Goal: Task Accomplishment & Management: Manage account settings

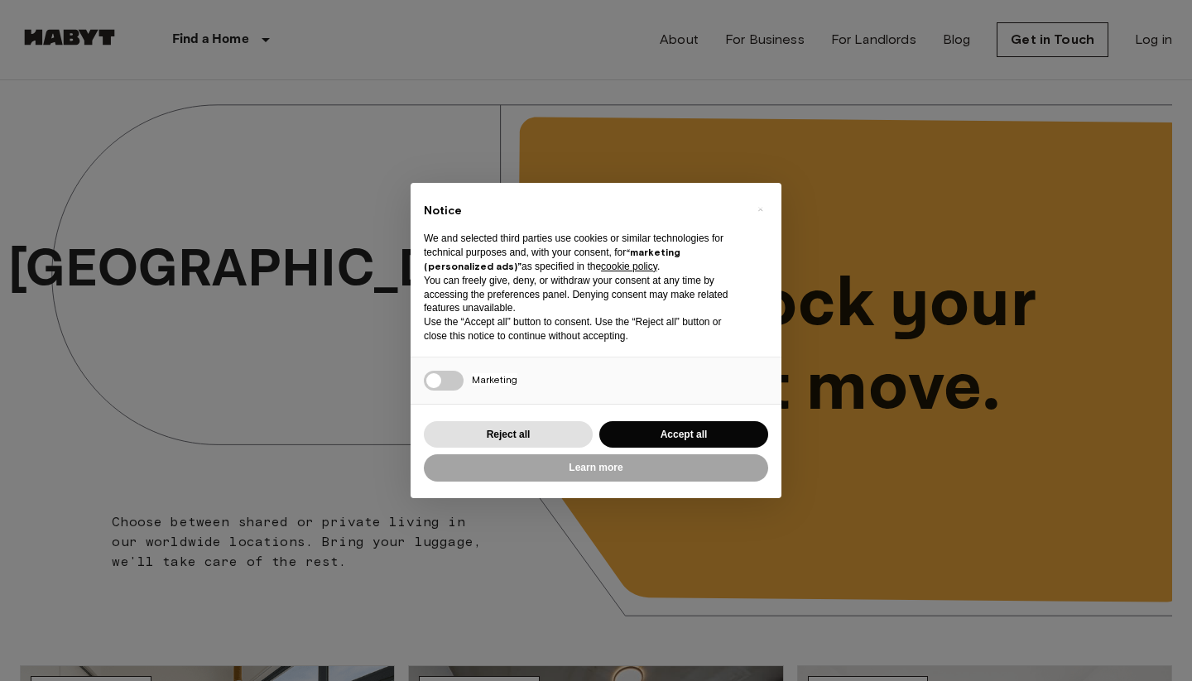
click at [639, 451] on div "Learn more" at bounding box center [596, 468] width 344 height 34
click at [648, 429] on button "Accept all" at bounding box center [683, 434] width 169 height 27
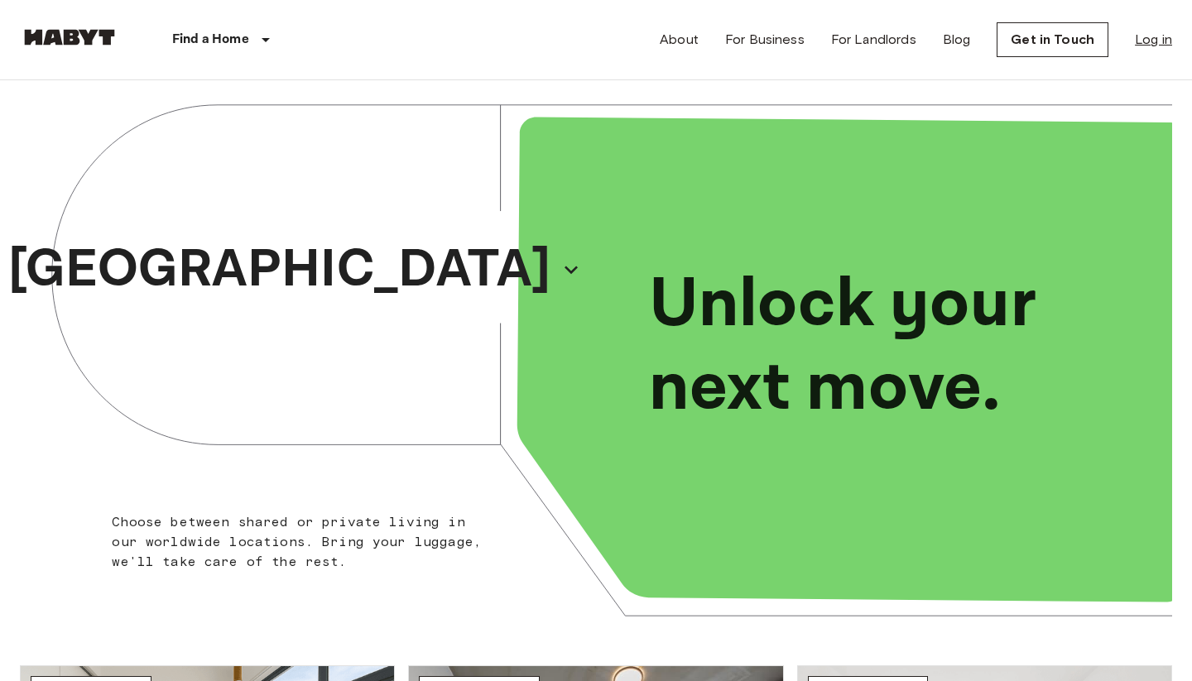
click at [1153, 35] on link "Log in" at bounding box center [1152, 40] width 37 height 20
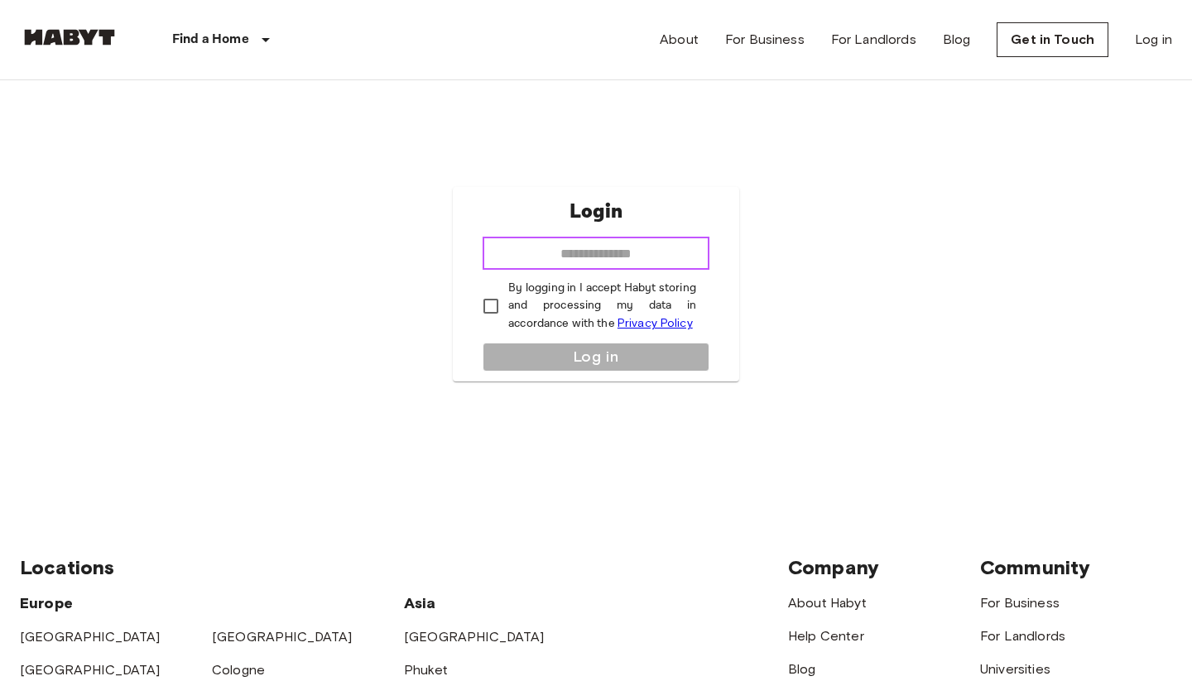
type input "**********"
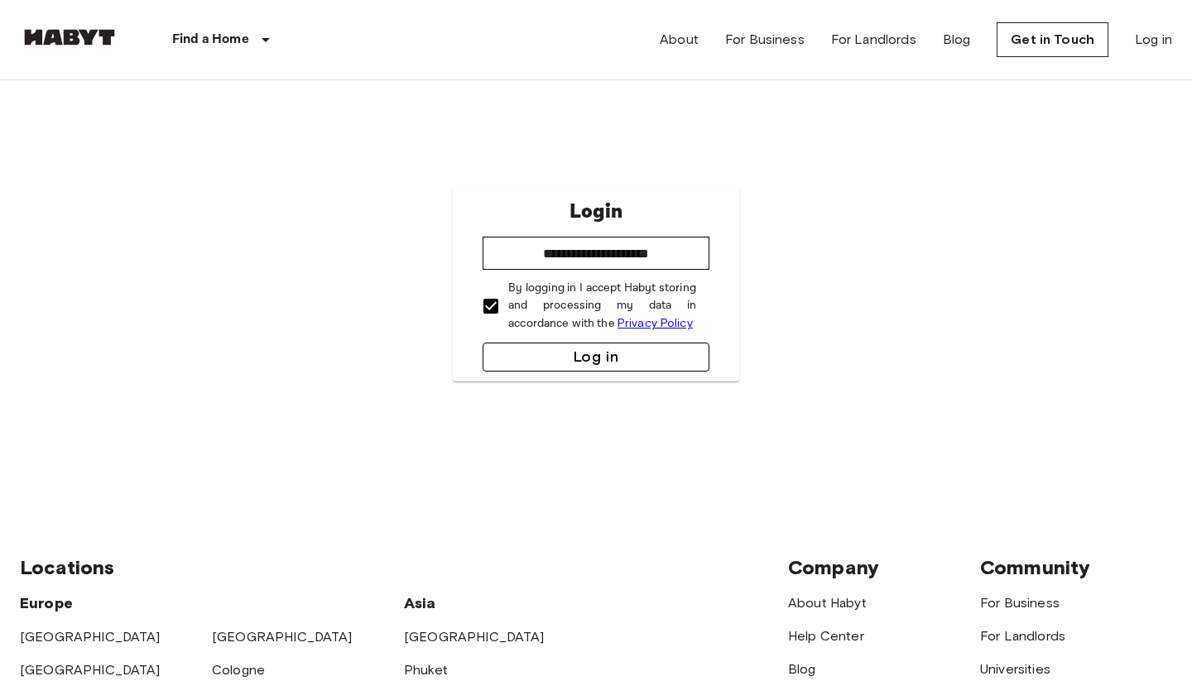
click at [538, 362] on button "Log in" at bounding box center [595, 357] width 227 height 29
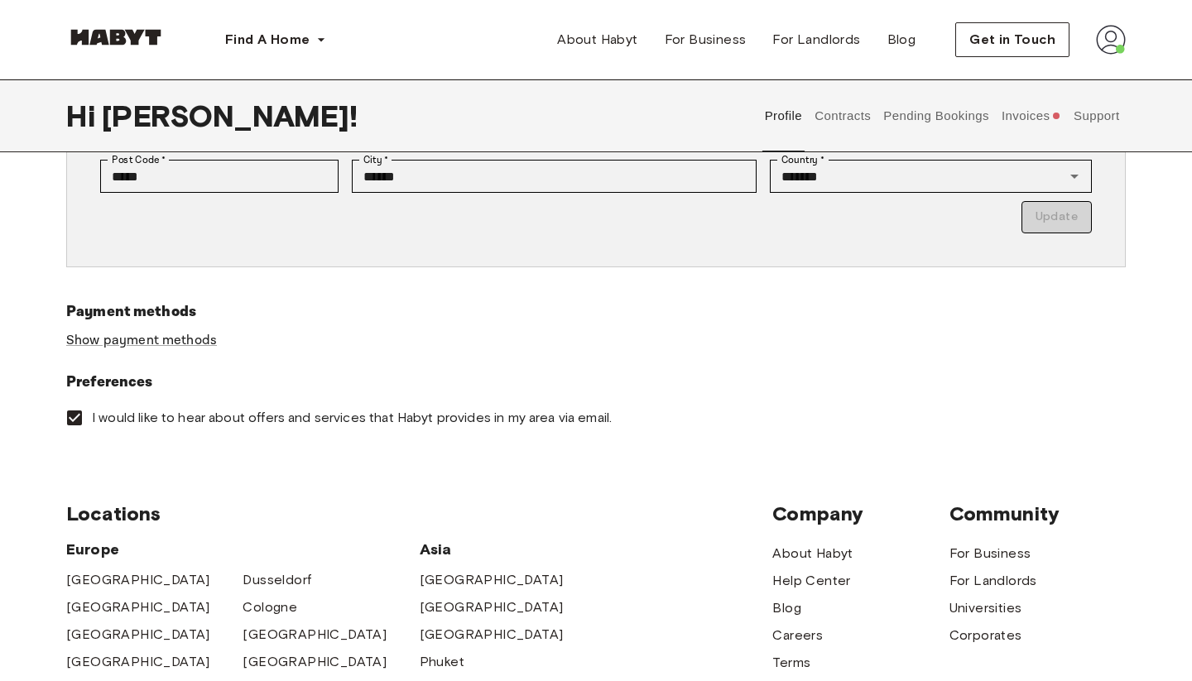
scroll to position [433, 0]
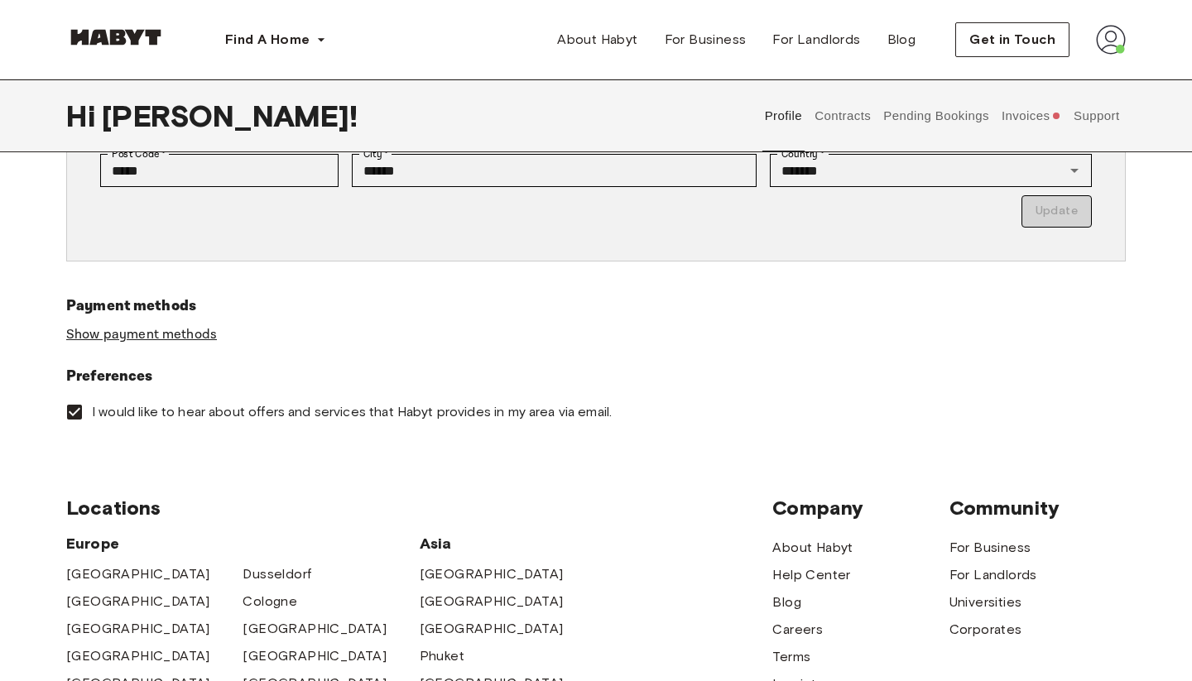
click at [180, 337] on link "Show payment methods" at bounding box center [141, 334] width 151 height 17
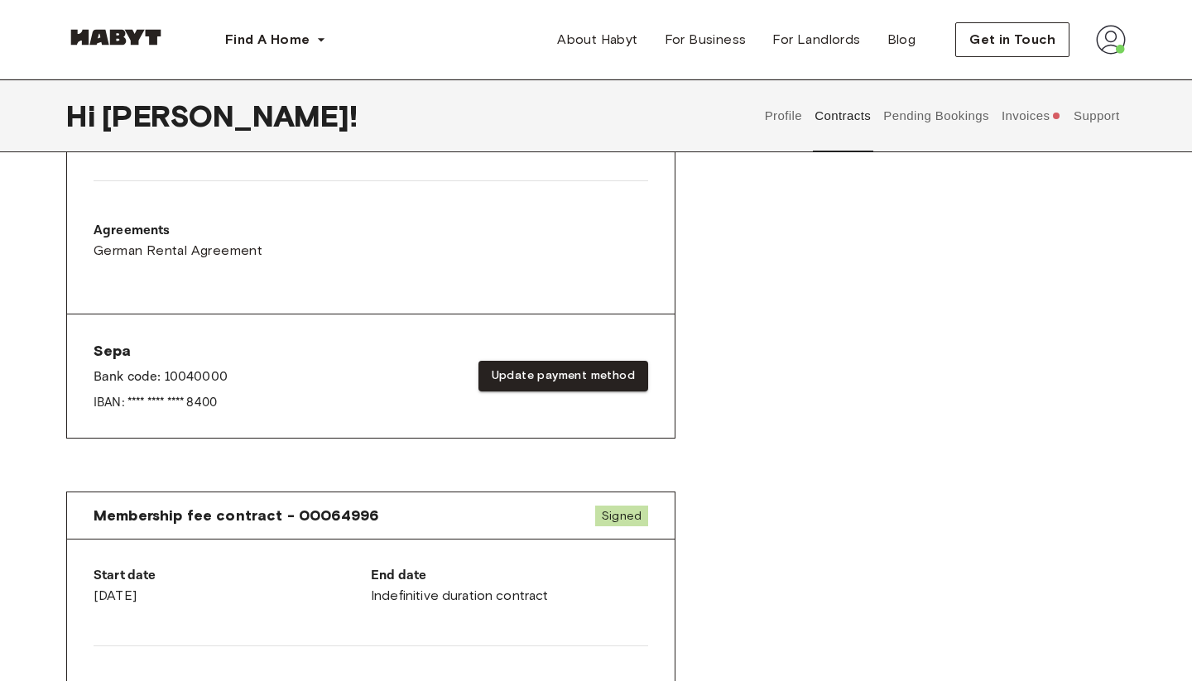
scroll to position [515, 0]
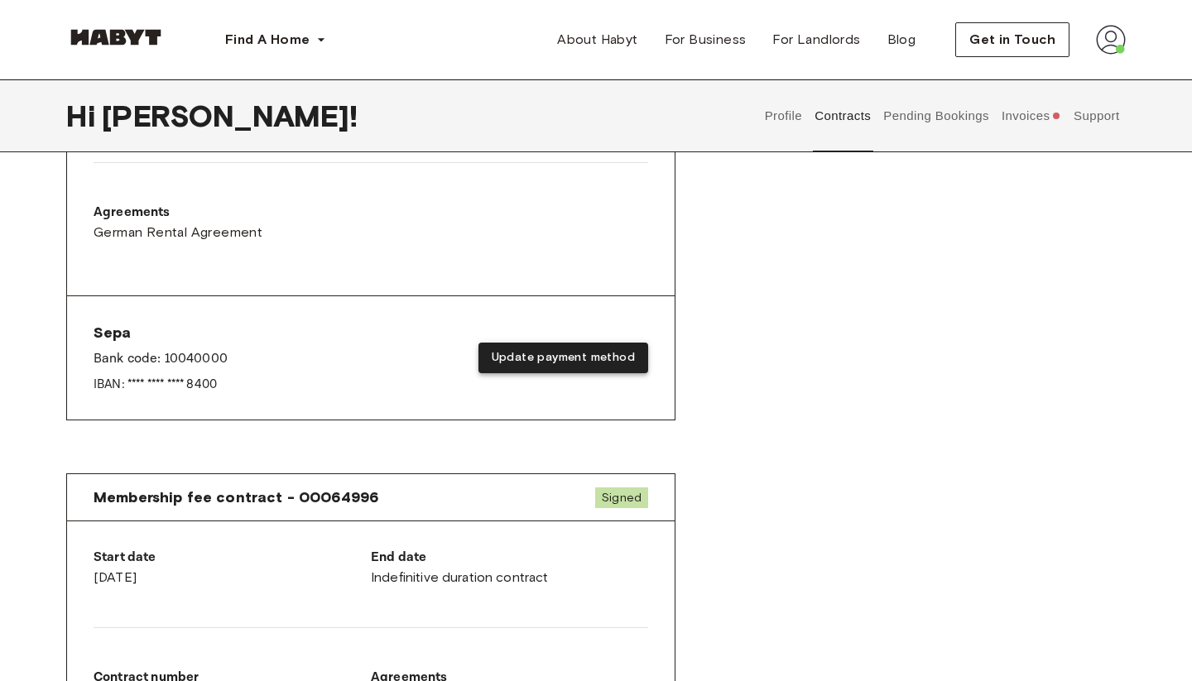
click at [515, 360] on button "Update payment method" at bounding box center [563, 358] width 170 height 31
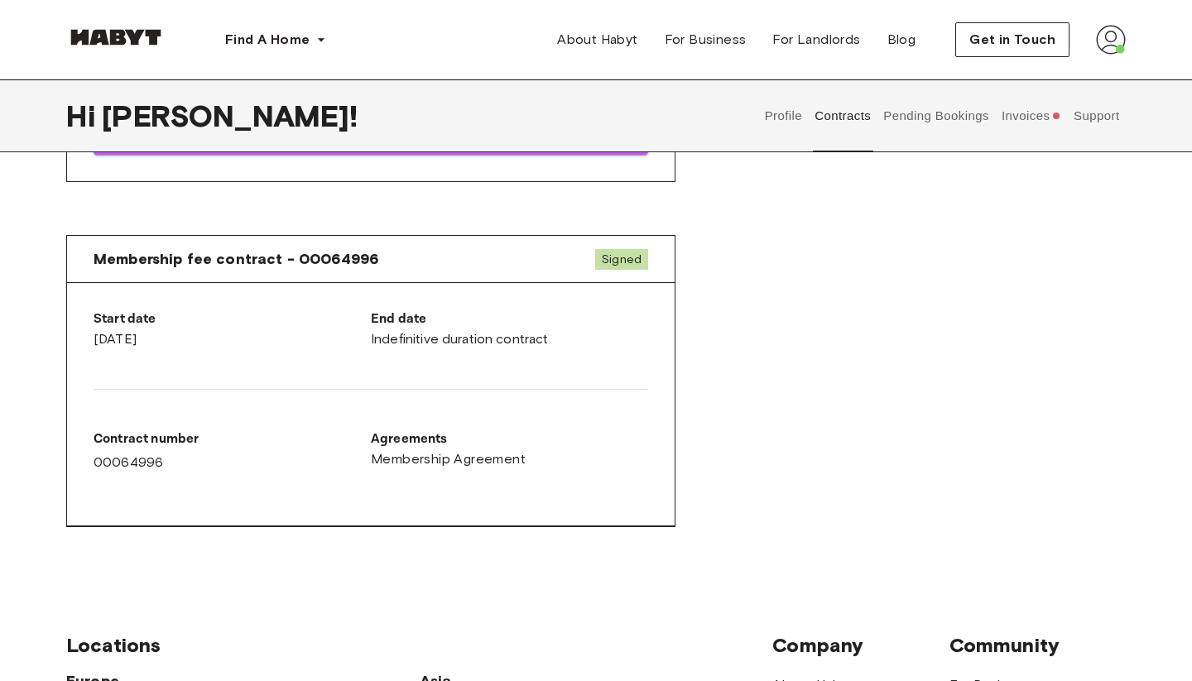
scroll to position [1352, 0]
